Goal: Task Accomplishment & Management: Manage account settings

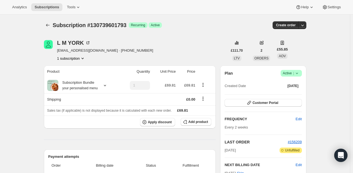
click at [300, 76] on icon at bounding box center [298, 74] width 6 height 6
click at [285, 92] on span "Cancel subscription" at bounding box center [293, 93] width 31 height 4
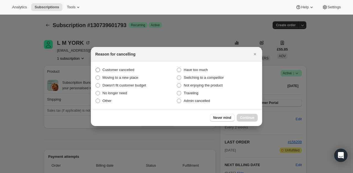
click at [122, 67] on label "Customer cancelled" at bounding box center [135, 70] width 81 height 8
click at [96, 68] on input "Customer cancelled" at bounding box center [96, 68] width 0 height 0
radio input "true"
click at [243, 118] on span "Continue" at bounding box center [247, 118] width 14 height 4
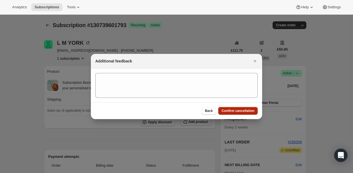
click at [242, 113] on span "Confirm cancellation" at bounding box center [238, 111] width 33 height 4
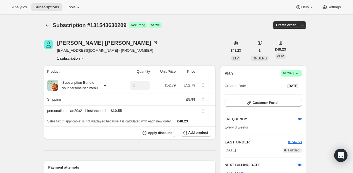
click at [297, 76] on span "Success Active |" at bounding box center [291, 73] width 21 height 7
click at [282, 94] on span "Cancel subscription" at bounding box center [293, 93] width 31 height 4
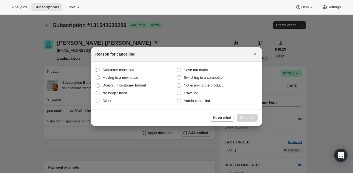
click at [128, 71] on span "Customer cancelled" at bounding box center [119, 70] width 32 height 4
click at [96, 68] on input "Customer cancelled" at bounding box center [96, 68] width 0 height 0
radio input "true"
click at [246, 118] on span "Continue" at bounding box center [247, 118] width 14 height 4
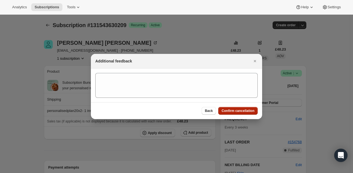
click at [233, 108] on button "Confirm cancellation" at bounding box center [238, 111] width 40 height 8
